Goal: Information Seeking & Learning: Learn about a topic

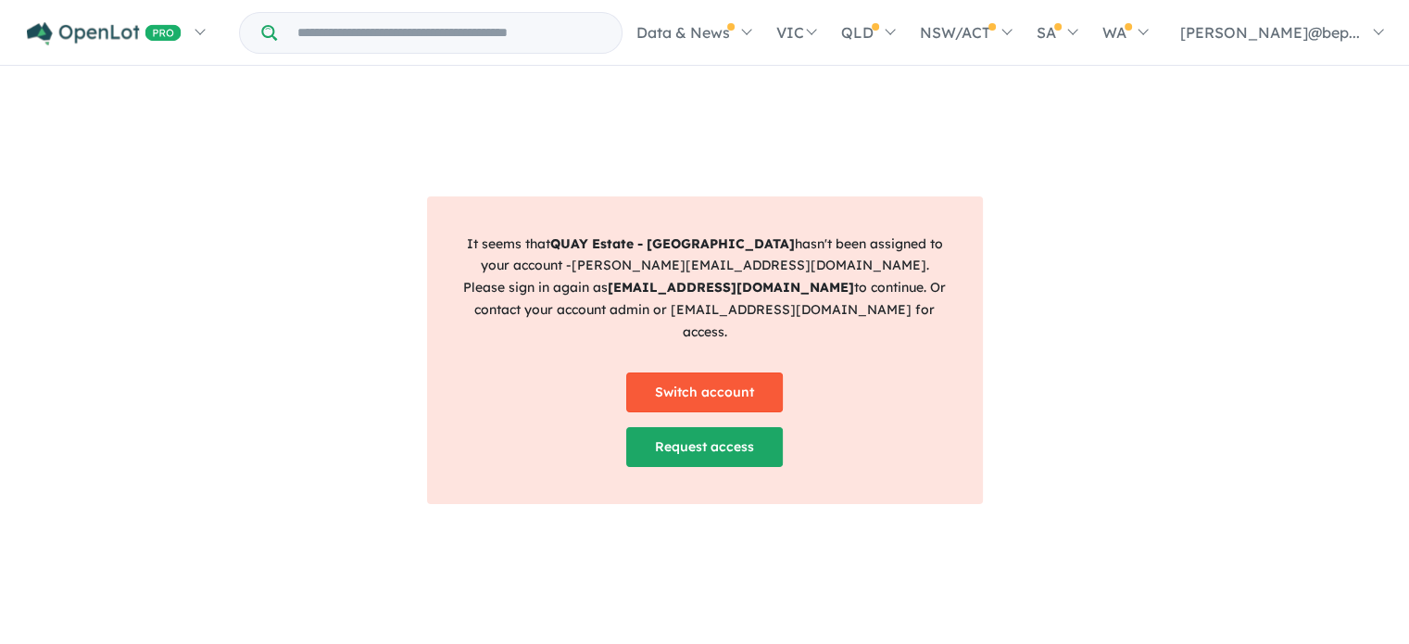
click at [714, 377] on link "Switch account" at bounding box center [704, 392] width 157 height 40
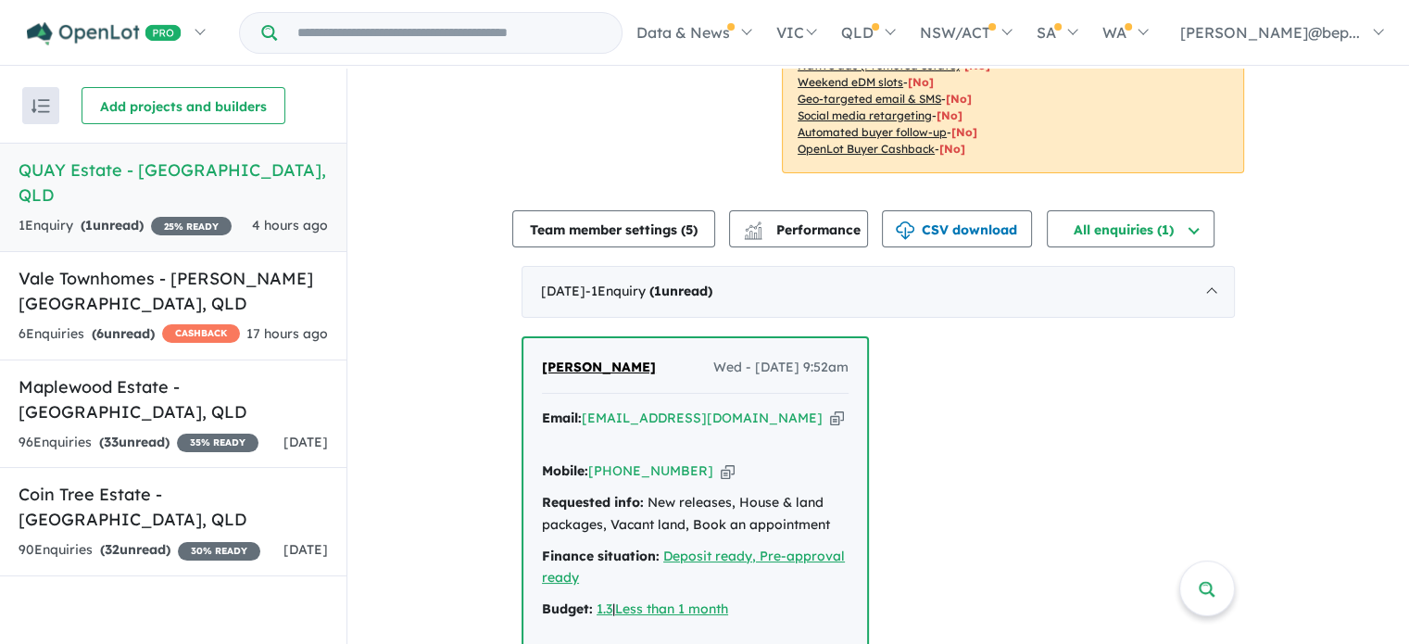
scroll to position [511, 0]
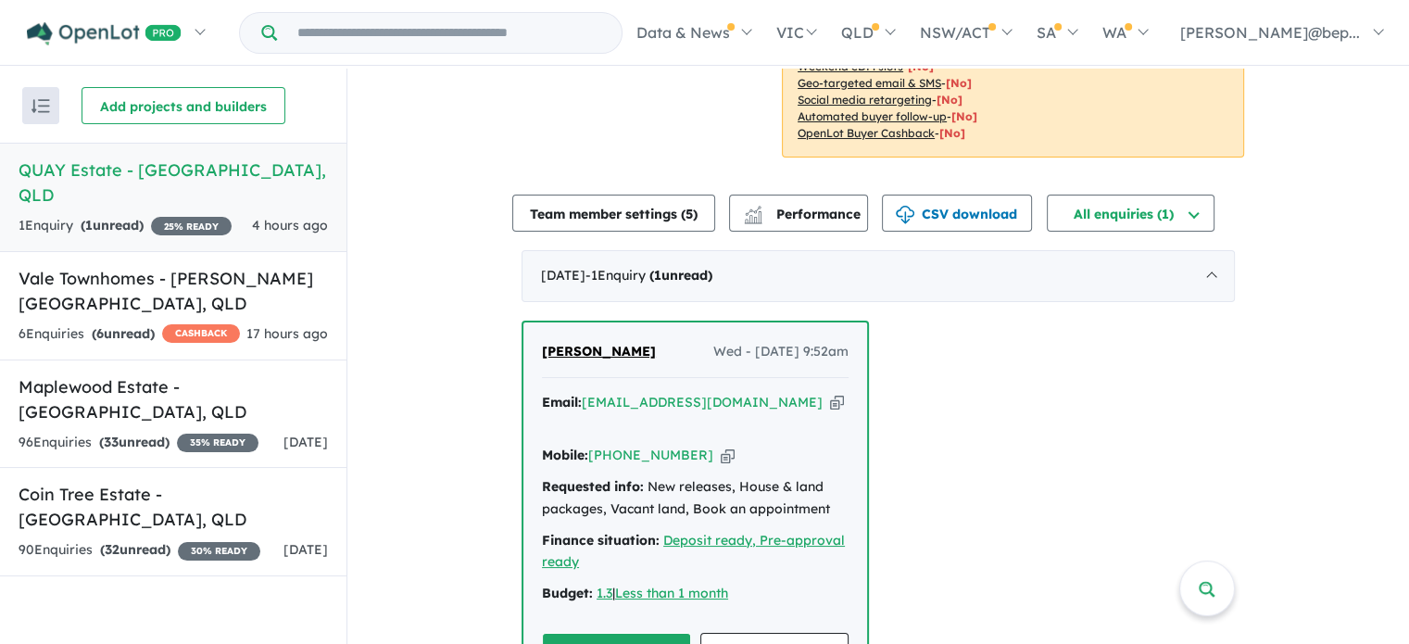
click at [830, 398] on icon "button" at bounding box center [837, 402] width 14 height 19
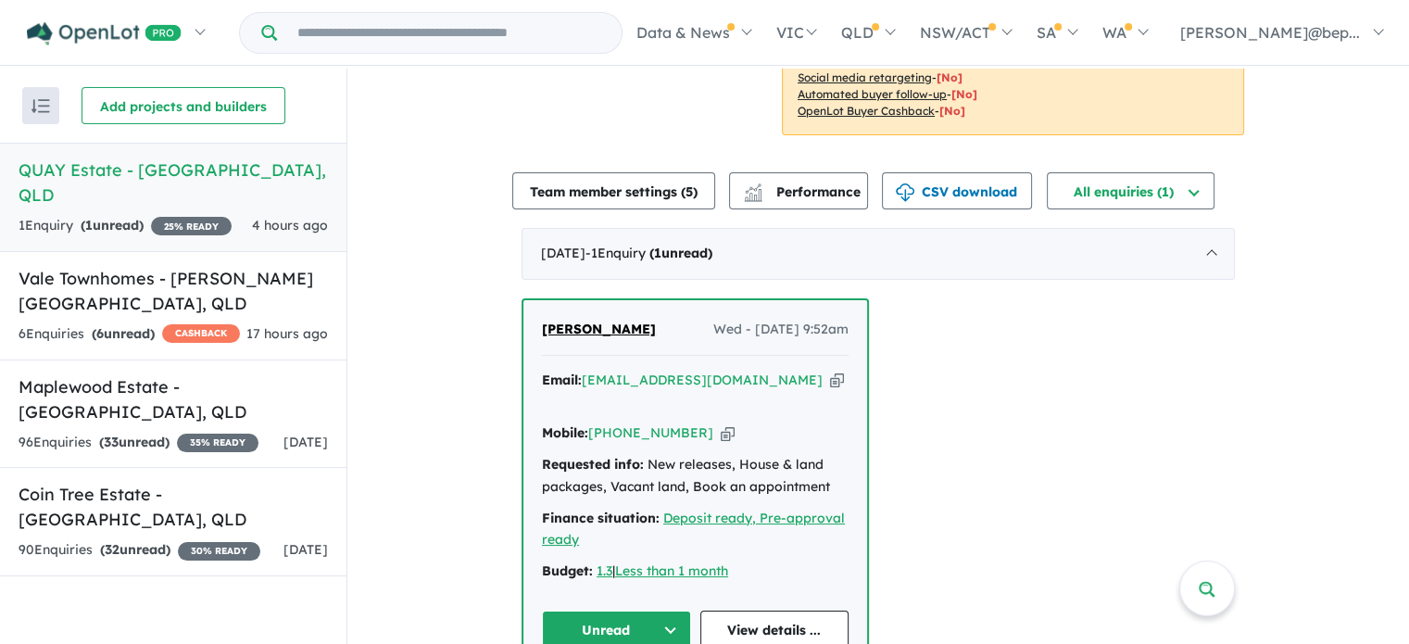
click at [830, 381] on icon "button" at bounding box center [837, 380] width 14 height 19
click at [756, 610] on link "View details ..." at bounding box center [774, 630] width 149 height 40
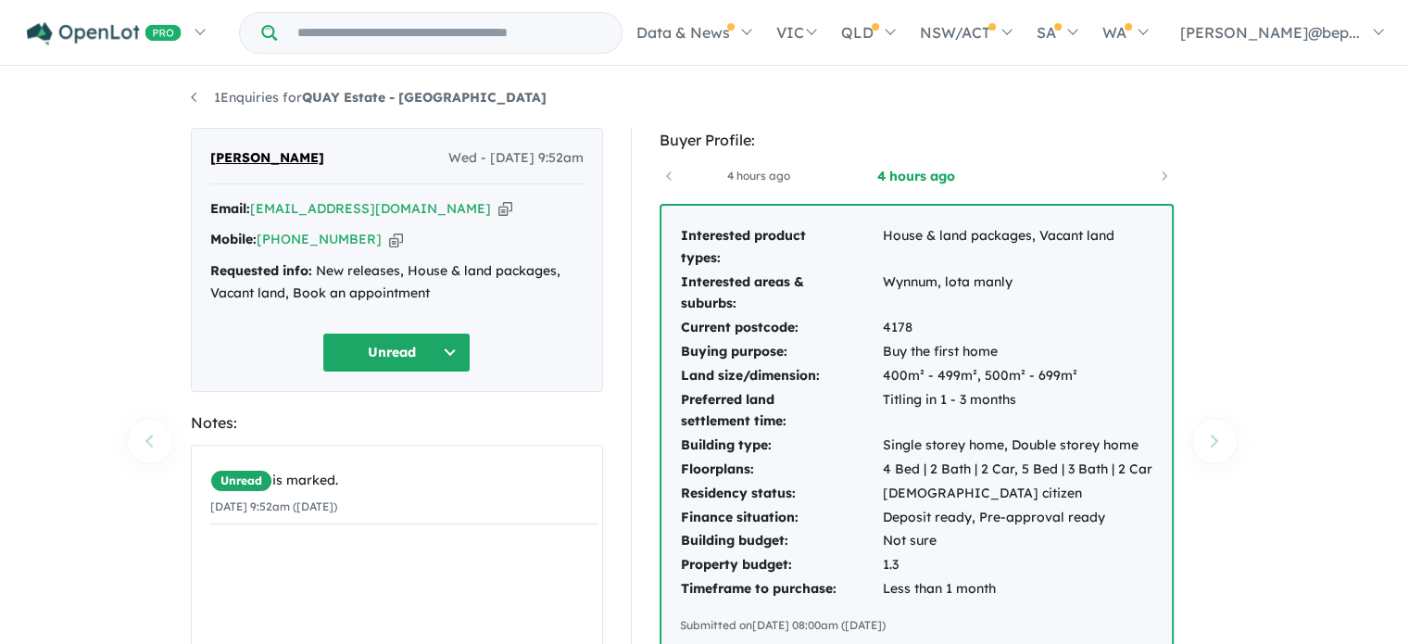
click at [362, 245] on div "Mobile: +61 423 911 322 Copied!" at bounding box center [396, 240] width 373 height 22
click at [389, 243] on icon "button" at bounding box center [396, 239] width 14 height 19
drag, startPoint x: 330, startPoint y: 151, endPoint x: 206, endPoint y: 157, distance: 124.3
click at [206, 157] on div "Kammy Madahar Wed - 17/09/2025, 9:52am Email: kjit.sidhu@gmail.com Copied! Mobi…" at bounding box center [397, 260] width 412 height 264
copy span "Kammy Madahar"
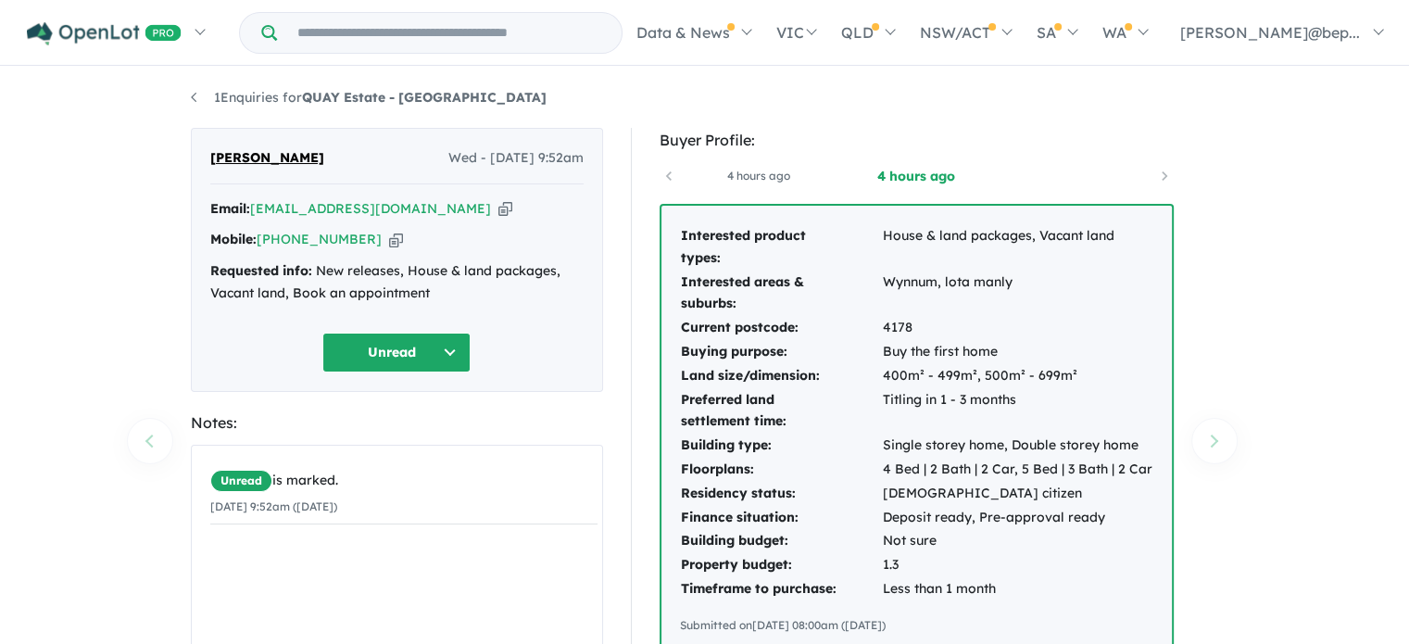
click at [446, 97] on ul "1 Enquiries for QUAY Estate - Lota" at bounding box center [705, 98] width 1028 height 22
drag, startPoint x: 441, startPoint y: 94, endPoint x: 405, endPoint y: 96, distance: 36.2
click at [405, 96] on ul "1 Enquiries for QUAY Estate - Lota" at bounding box center [705, 98] width 1028 height 22
copy strong "Lota"
click at [472, 96] on ul "1 Enquiries for QUAY Estate - Lota" at bounding box center [705, 98] width 1028 height 22
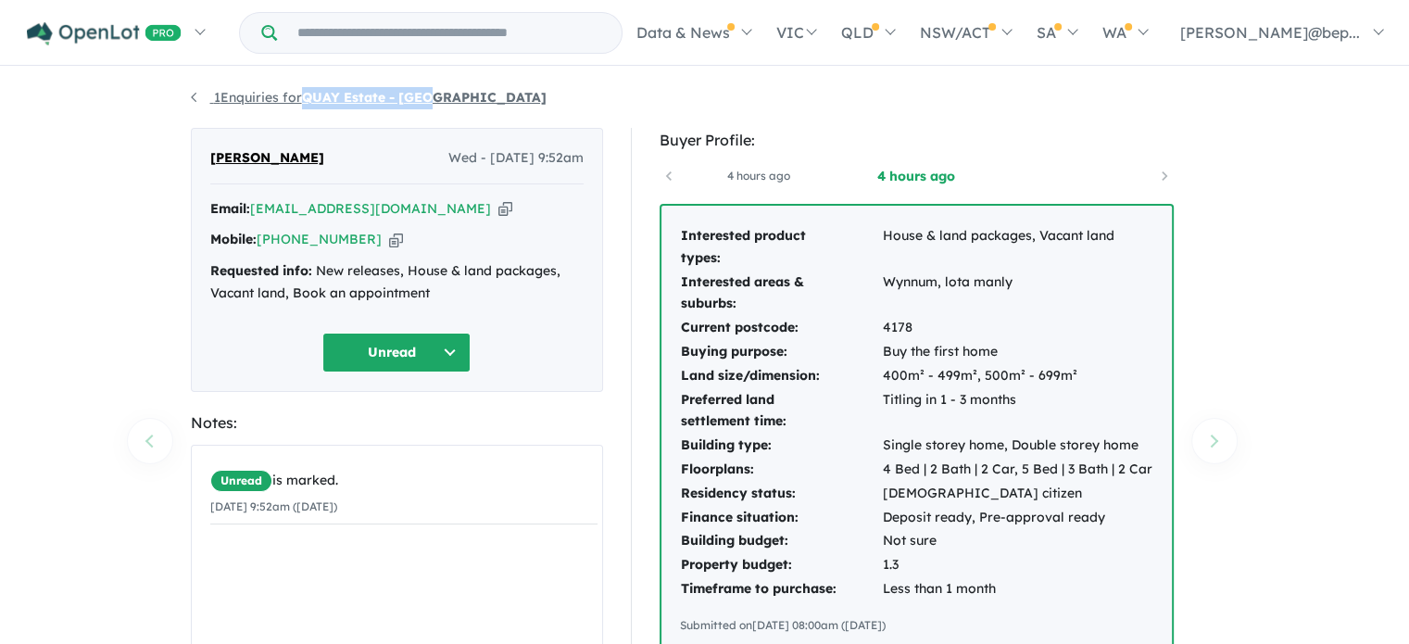
drag, startPoint x: 443, startPoint y: 97, endPoint x: 309, endPoint y: 97, distance: 133.4
click at [309, 97] on ul "1 Enquiries for QUAY Estate - Lota" at bounding box center [705, 98] width 1028 height 22
copy strong "QUAY Estate - [GEOGRAPHIC_DATA]"
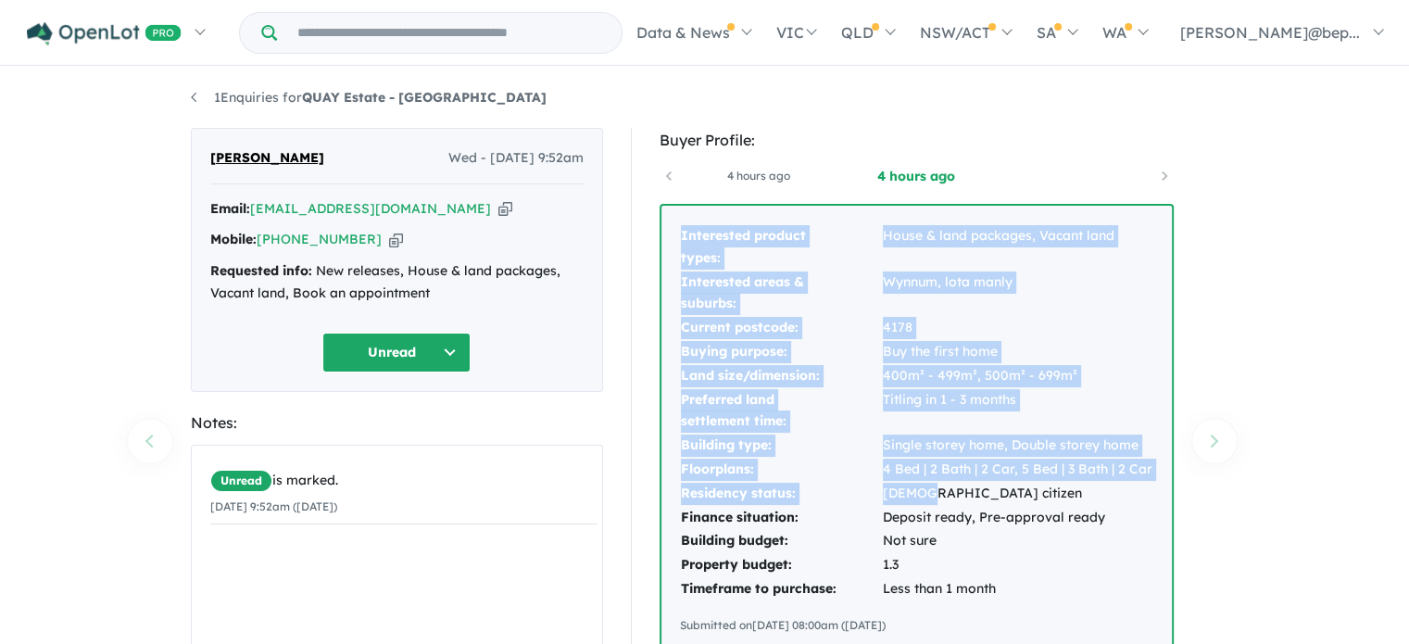
drag, startPoint x: 673, startPoint y: 236, endPoint x: 594, endPoint y: 397, distance: 179.4
click at [919, 503] on div "Interested product types: House & land packages, Vacant land Interested areas &…" at bounding box center [916, 429] width 510 height 447
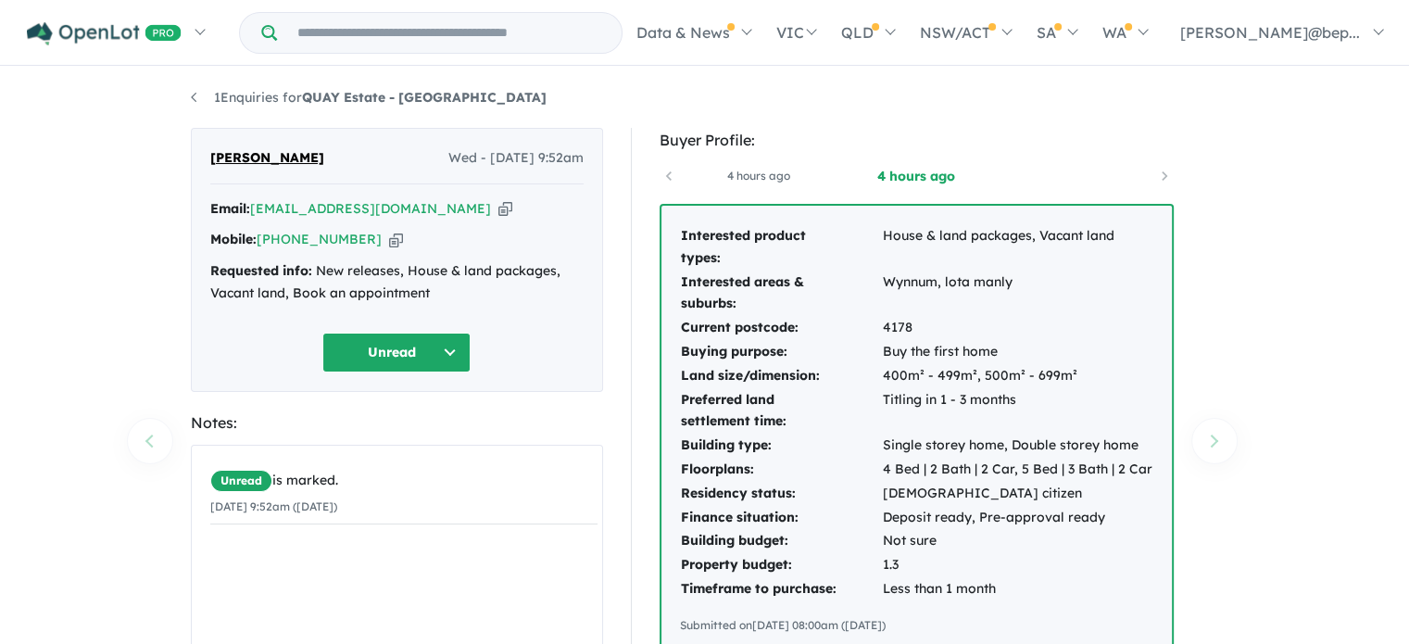
click at [371, 279] on div "Requested info: New releases, House & land packages, Vacant land, Book an appoi…" at bounding box center [396, 282] width 373 height 44
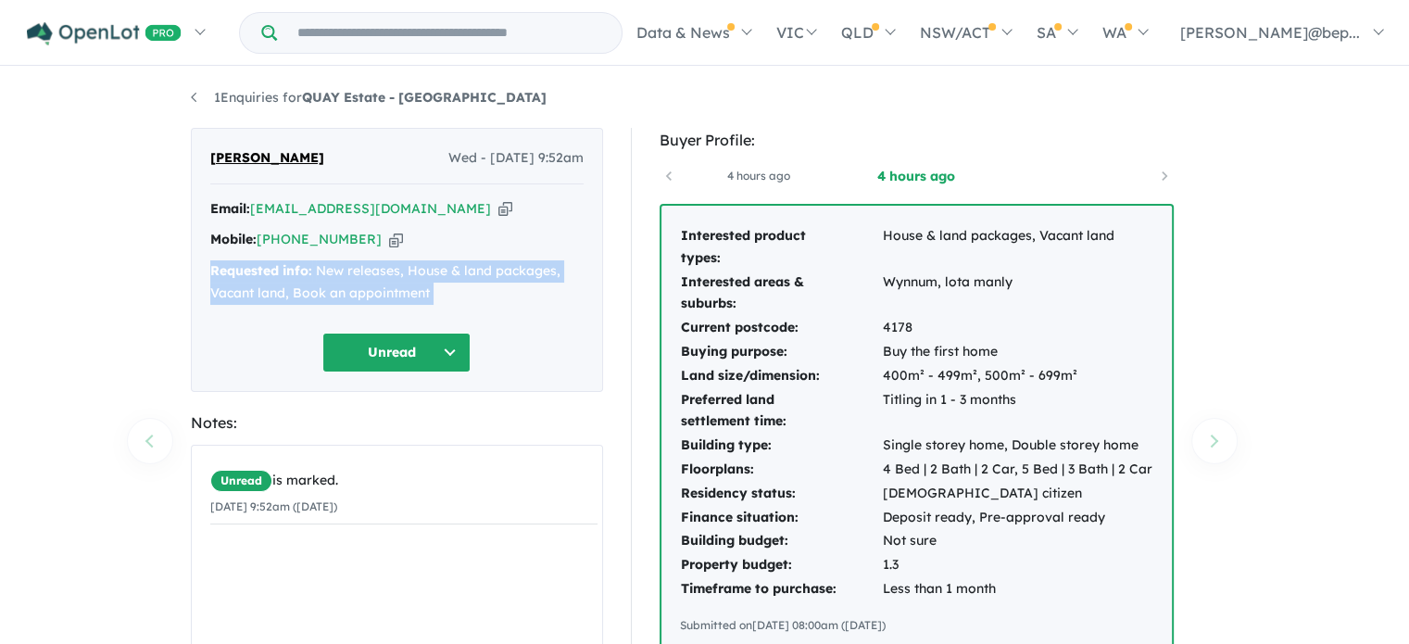
copy div "Requested info: New releases, House & land packages, Vacant land, Book an appoi…"
click at [371, 279] on div "Requested info: New releases, House & land packages, Vacant land, Book an appoi…" at bounding box center [396, 282] width 373 height 44
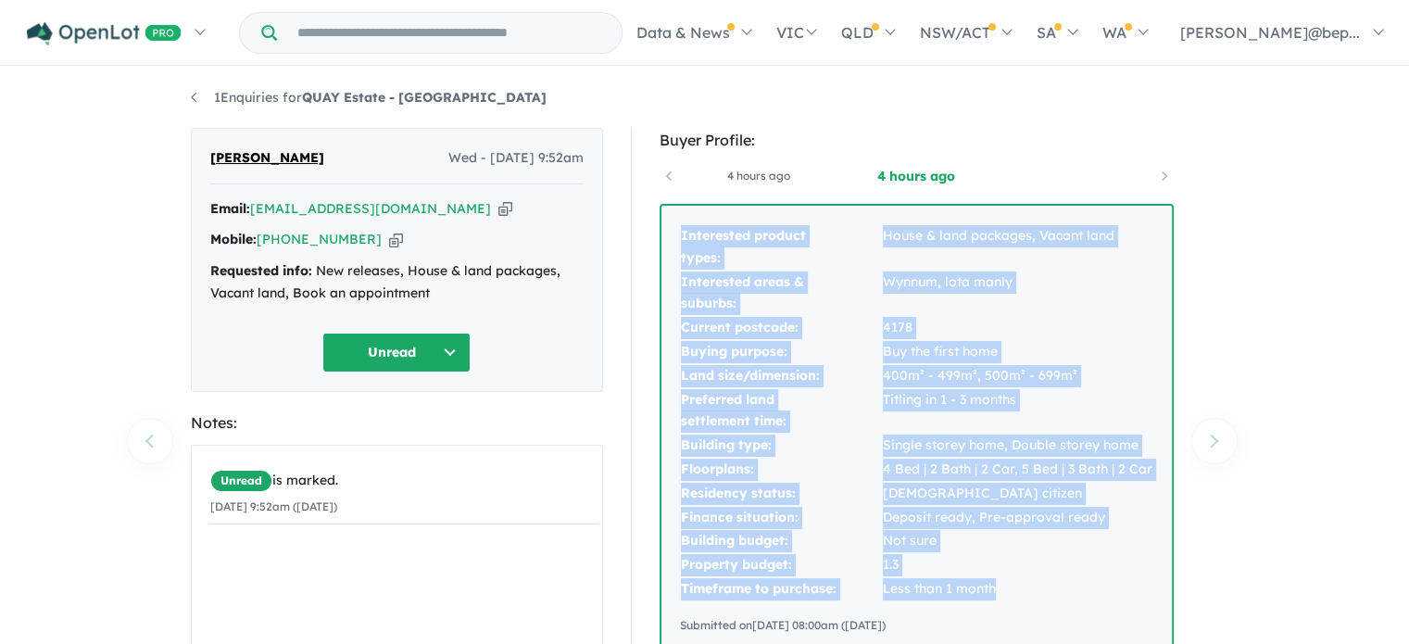
drag, startPoint x: 673, startPoint y: 236, endPoint x: 1012, endPoint y: 581, distance: 482.8
click at [1008, 589] on div "Interested product types: House & land packages, Vacant land Interested areas &…" at bounding box center [916, 429] width 510 height 447
copy tbody "Interested product types: House & land packages, Vacant land Interested areas &…"
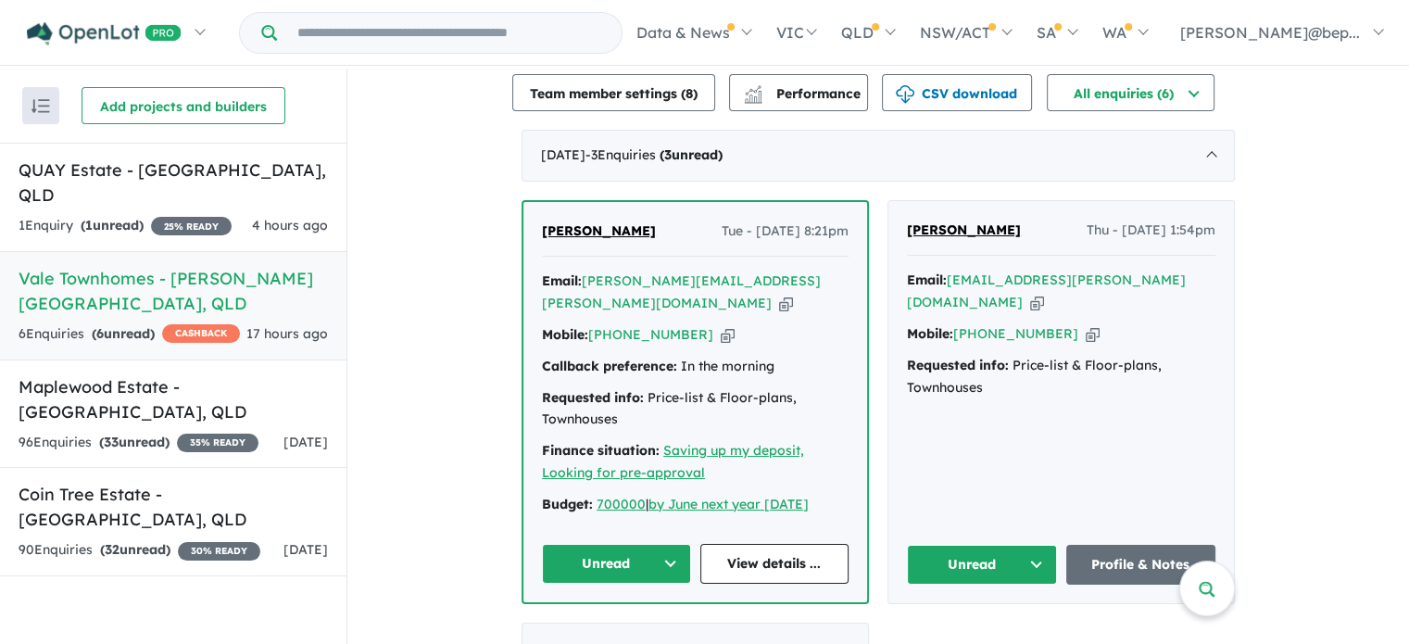
scroll to position [702, 0]
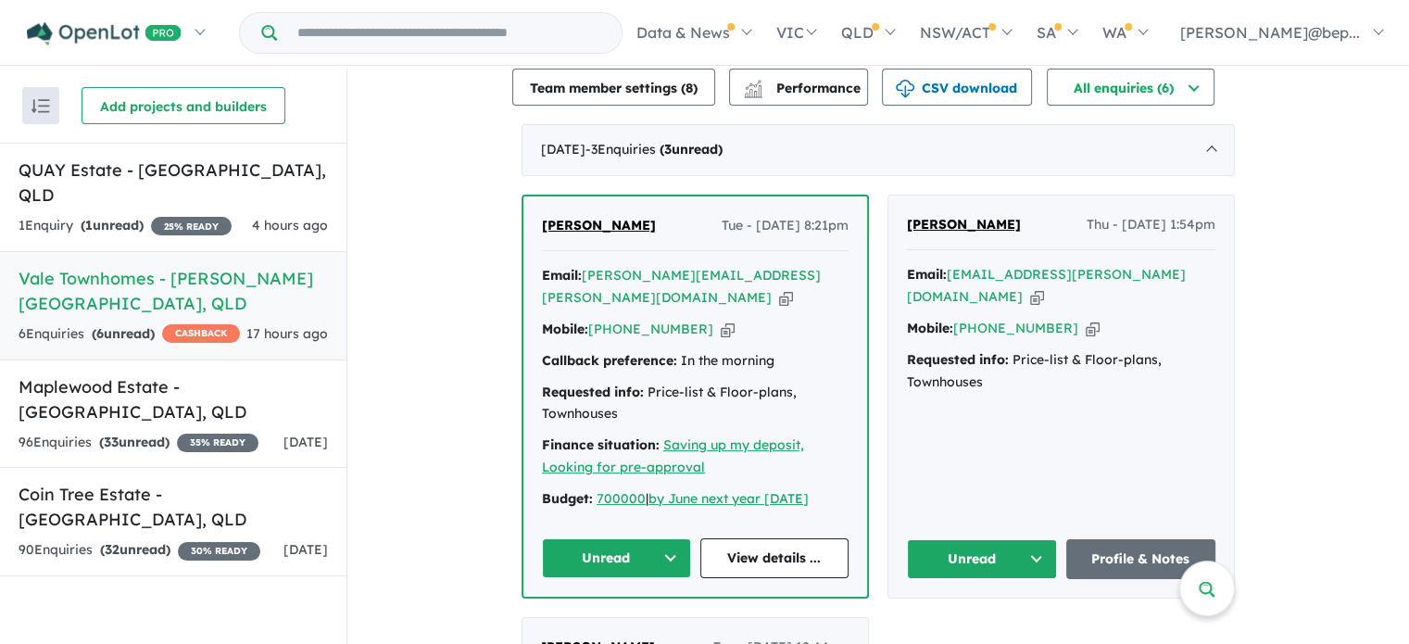
click at [779, 288] on icon "button" at bounding box center [786, 297] width 14 height 19
click at [761, 538] on link "View details ..." at bounding box center [774, 558] width 149 height 40
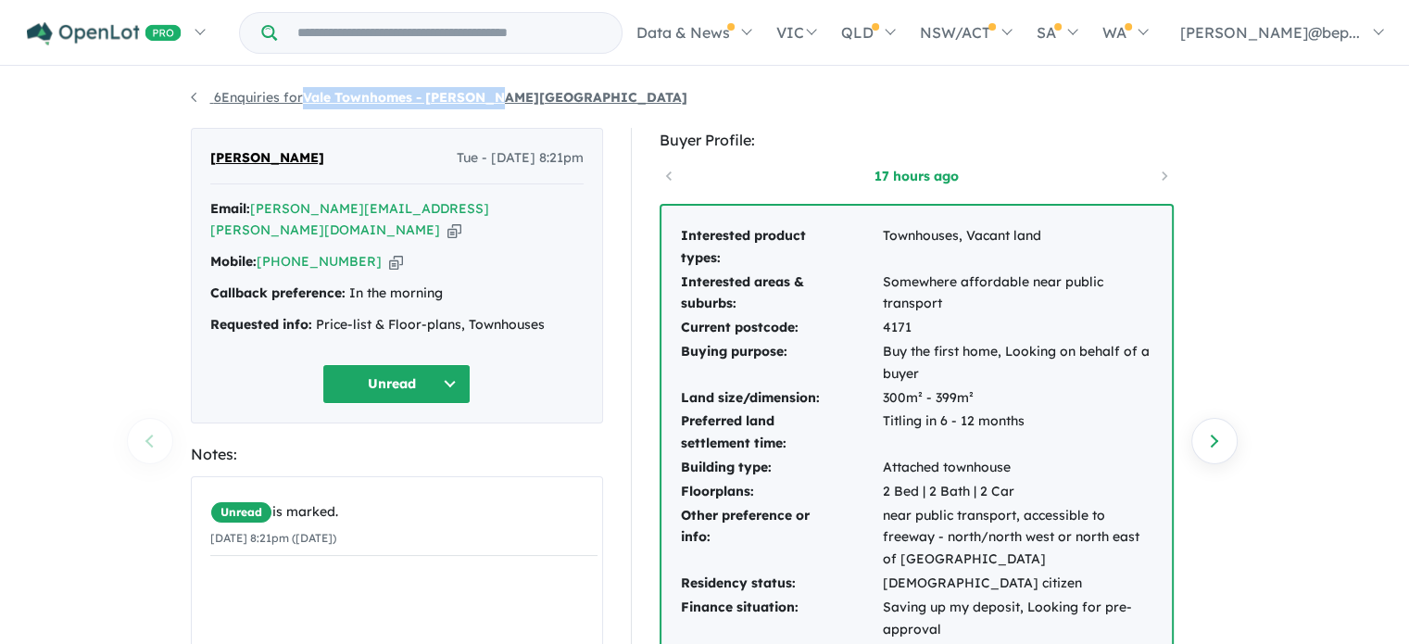
copy strong "Vale Townhomes - [PERSON_NAME][GEOGRAPHIC_DATA]"
drag, startPoint x: 507, startPoint y: 99, endPoint x: 310, endPoint y: 98, distance: 196.4
click at [310, 98] on ul "6 Enquiries for Vale Townhomes - Bray Park" at bounding box center [705, 98] width 1028 height 22
click at [278, 284] on strong "Callback preference:" at bounding box center [277, 292] width 135 height 17
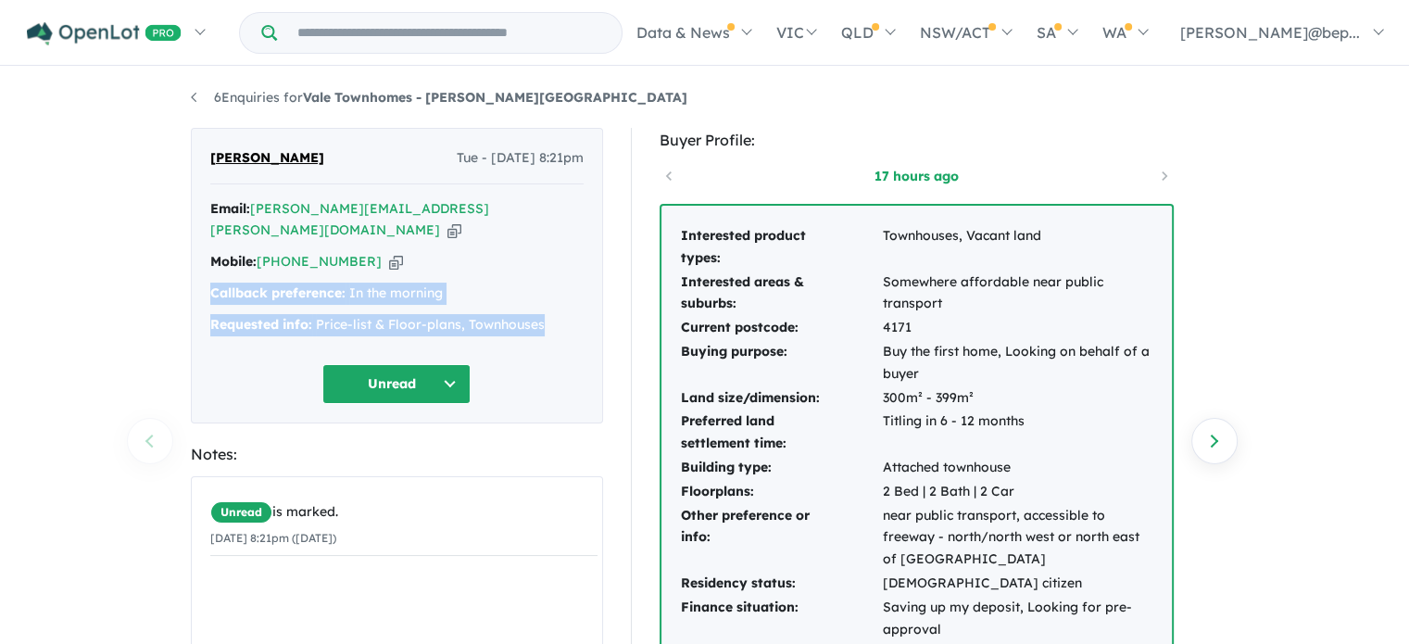
drag, startPoint x: 209, startPoint y: 265, endPoint x: 542, endPoint y: 303, distance: 334.7
click at [542, 303] on div "Email: tonia.debruin@gmail.com Copied! Mobile: +61 402 794 866 Copied! Callback…" at bounding box center [396, 271] width 373 height 147
copy div "Callback preference: In the morning Requested info: Price-list & Floor-plans, T…"
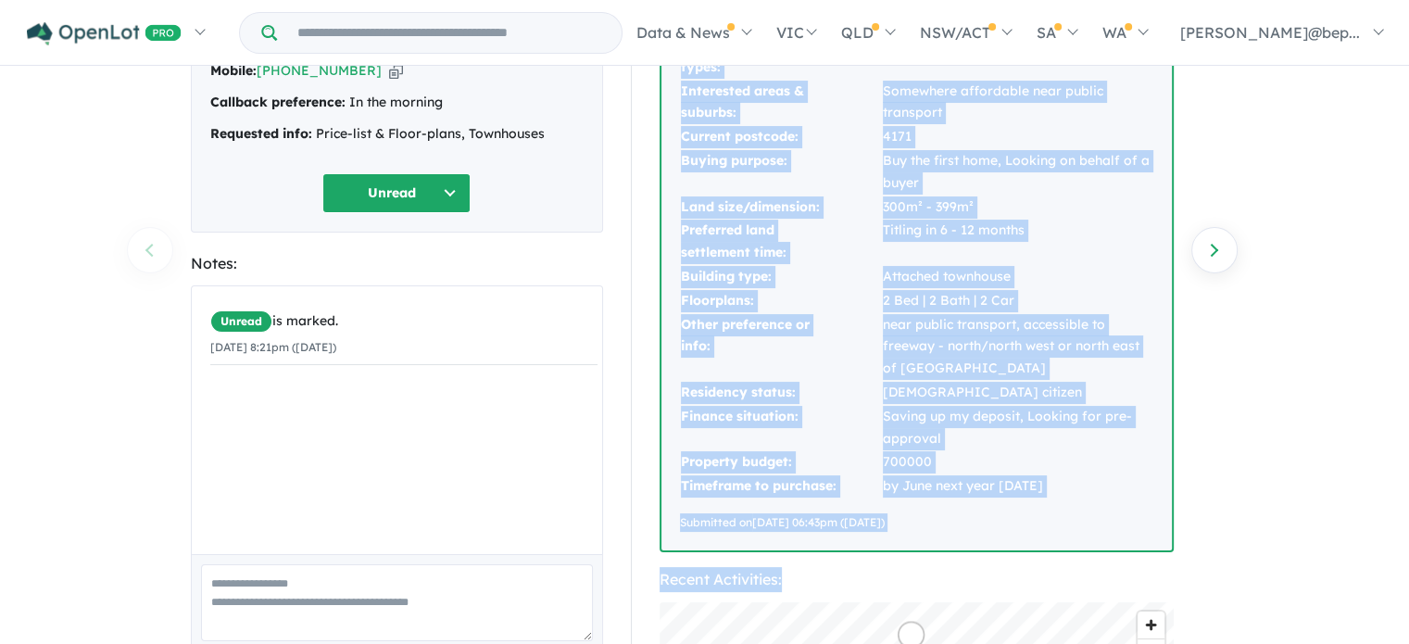
scroll to position [233, 0]
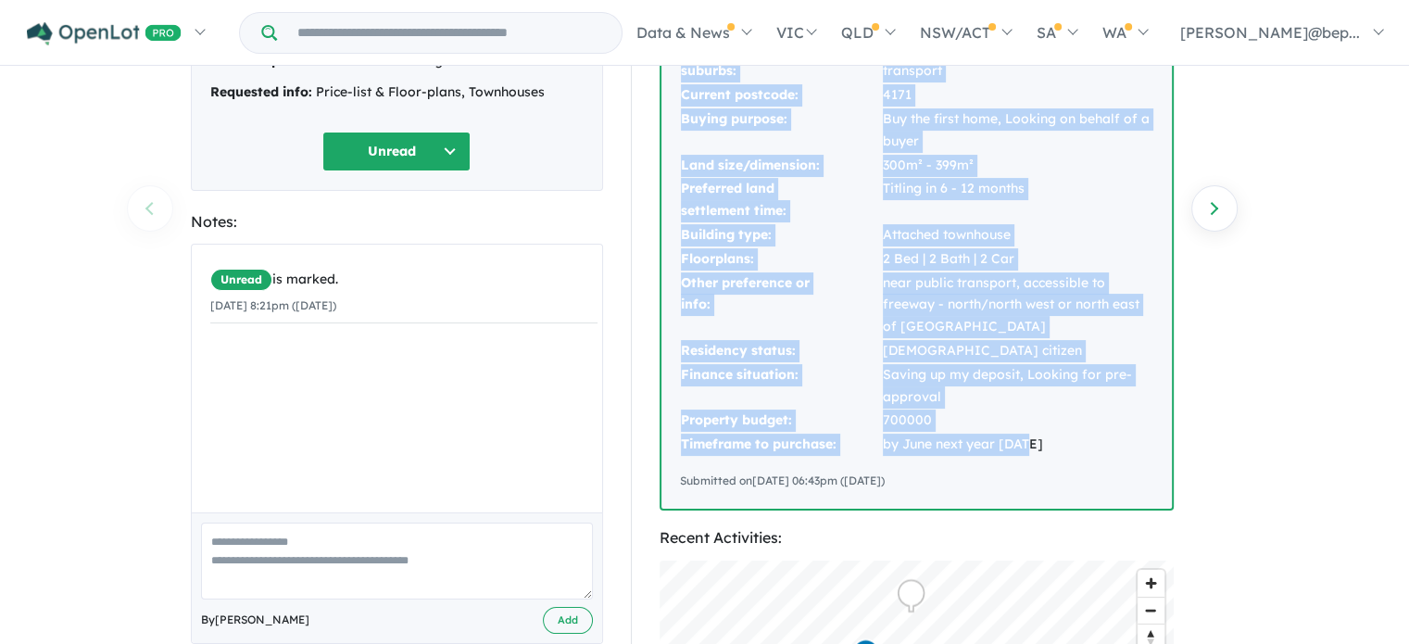
drag, startPoint x: 681, startPoint y: 236, endPoint x: 1066, endPoint y: 456, distance: 443.5
click at [1066, 456] on div "Interested product types: Townhouses, Vacant land Interested areas & suburbs: S…" at bounding box center [916, 240] width 510 height 535
copy tbody "Interested product types: Townhouses, Vacant land Interested areas & suburbs: S…"
